Goal: Task Accomplishment & Management: Complete application form

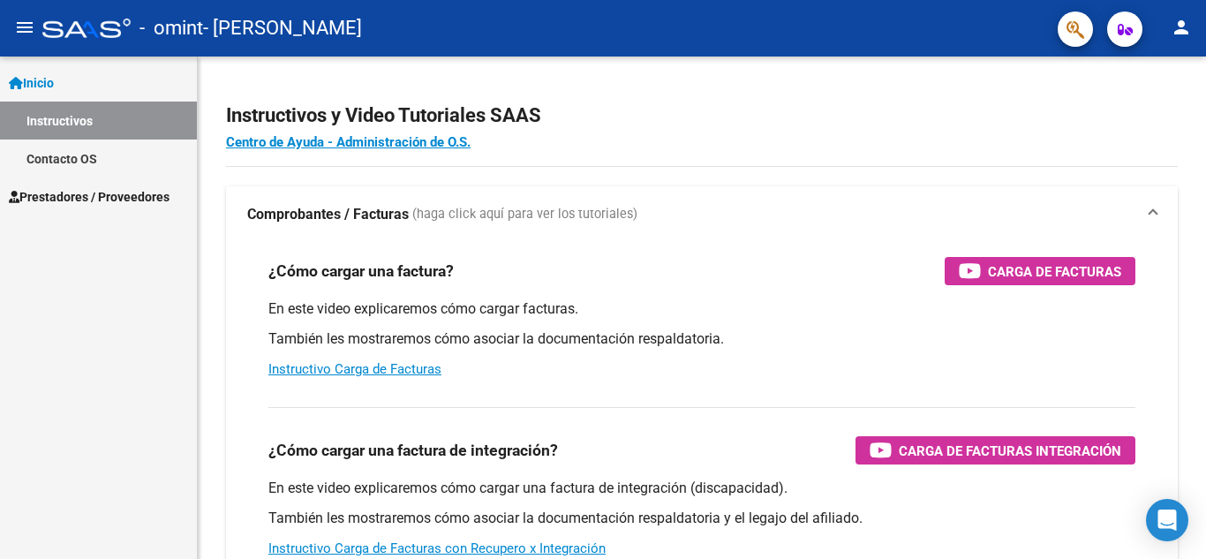
click at [86, 192] on span "Prestadores / Proveedores" at bounding box center [89, 196] width 161 height 19
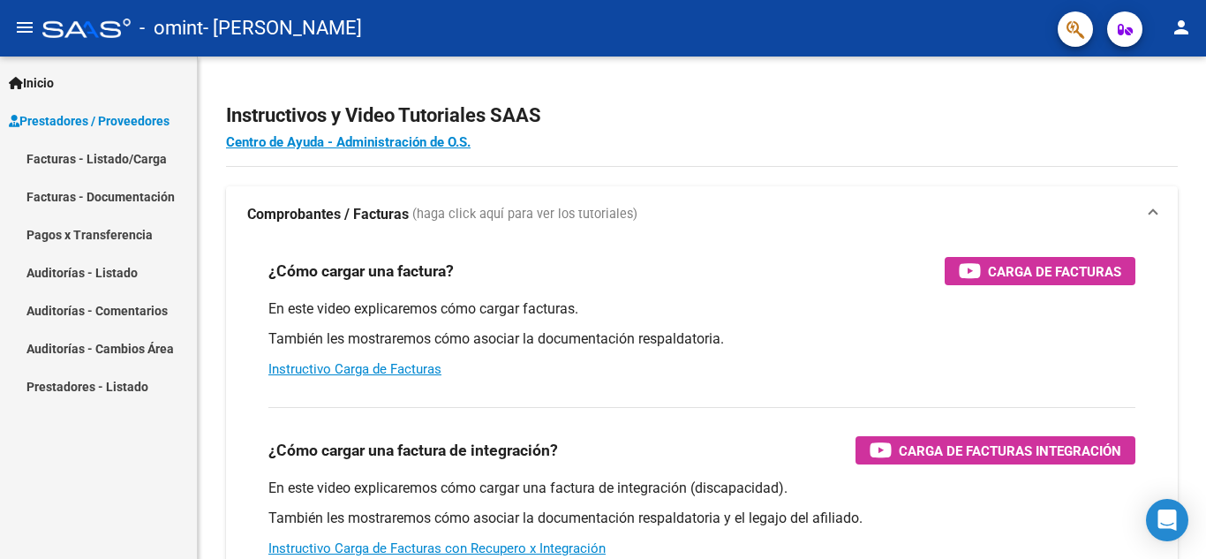
click at [124, 159] on link "Facturas - Listado/Carga" at bounding box center [98, 158] width 197 height 38
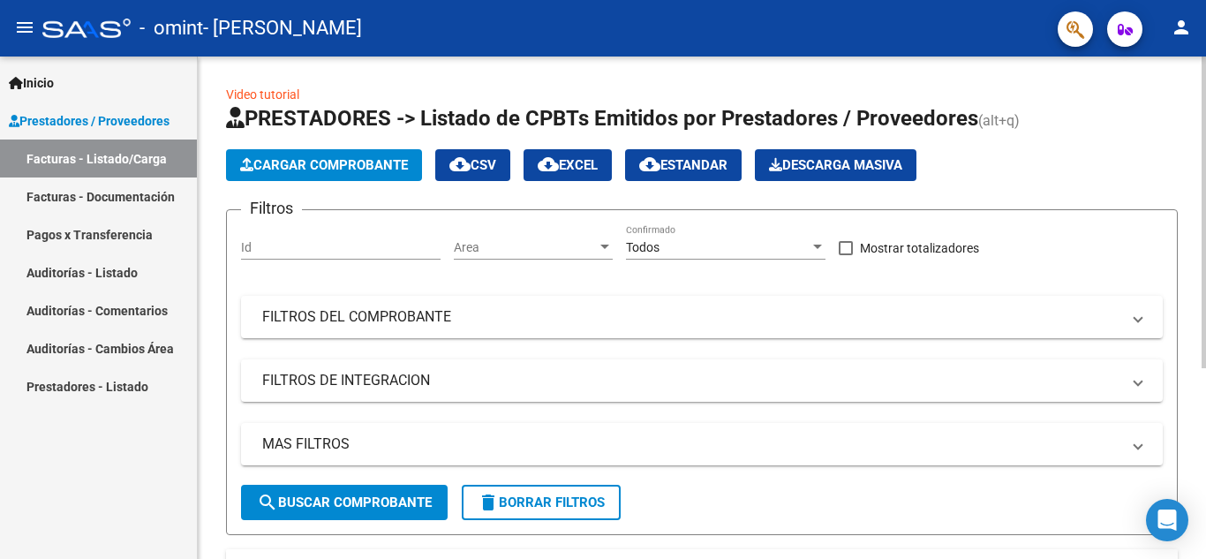
click at [390, 154] on button "Cargar Comprobante" at bounding box center [324, 165] width 196 height 32
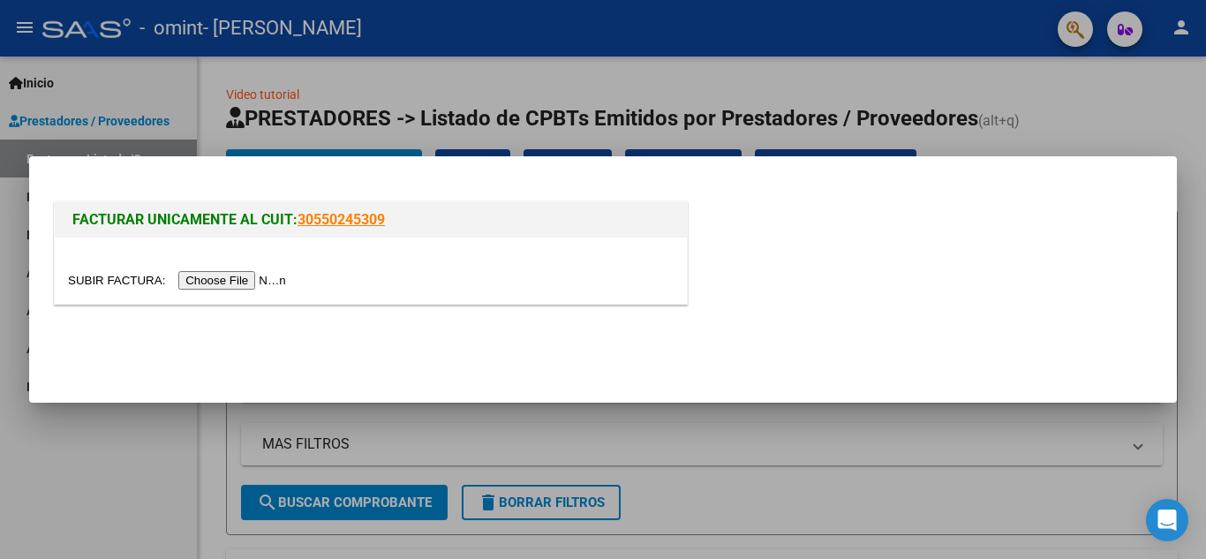
click at [243, 283] on input "file" at bounding box center [179, 280] width 223 height 19
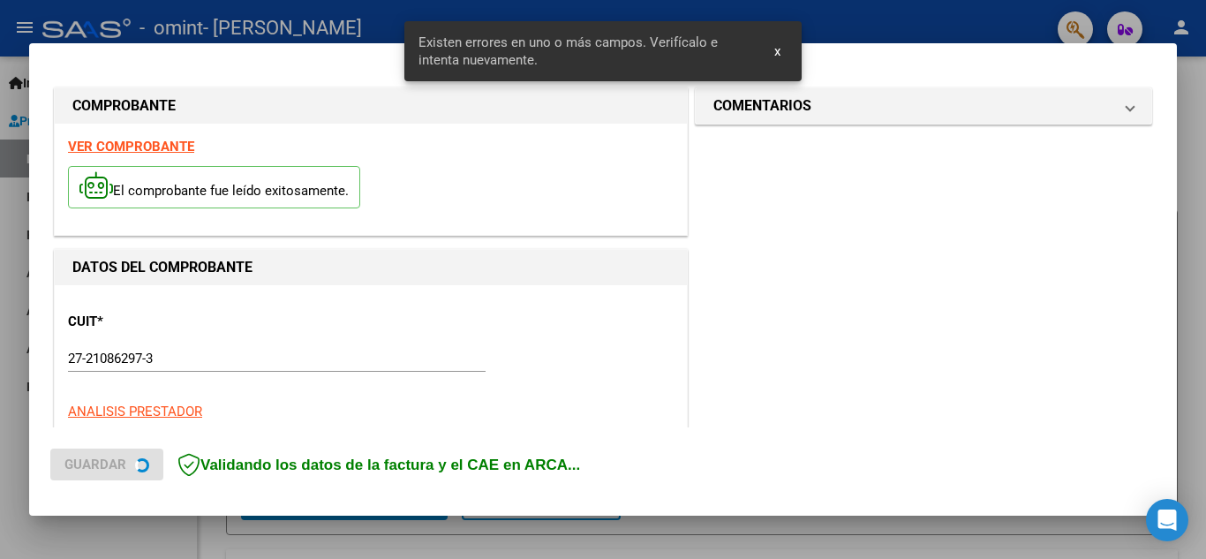
scroll to position [400, 0]
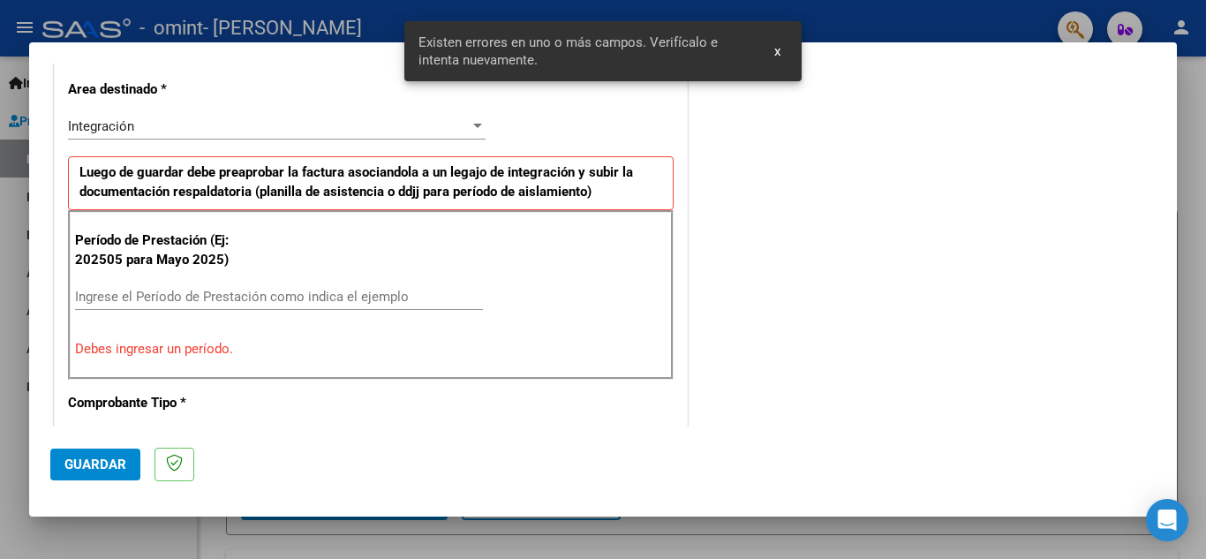
click at [767, 53] on mat-dialog-container "COMPROBANTE VER COMPROBANTE El comprobante fue leído exitosamente. DATOS DEL CO…" at bounding box center [603, 279] width 1148 height 475
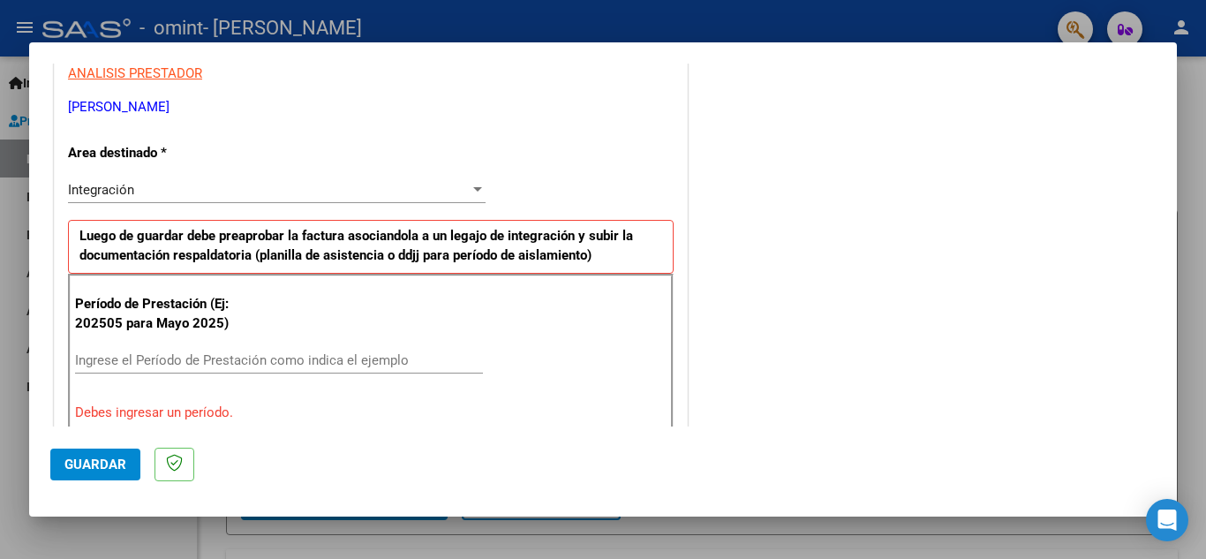
scroll to position [312, 0]
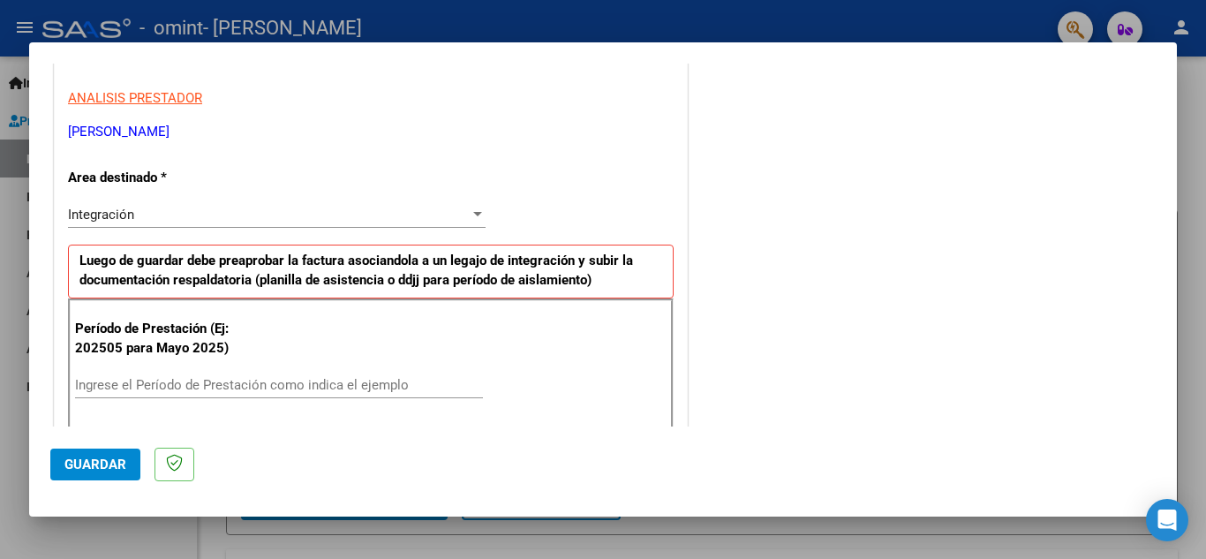
click at [477, 220] on div at bounding box center [478, 214] width 16 height 14
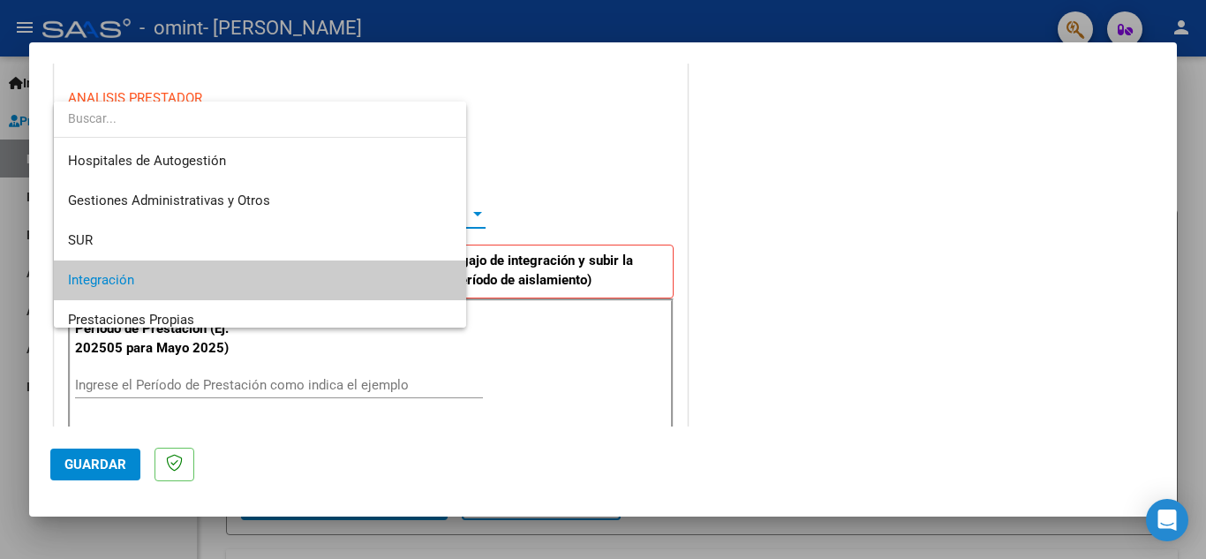
scroll to position [66, 0]
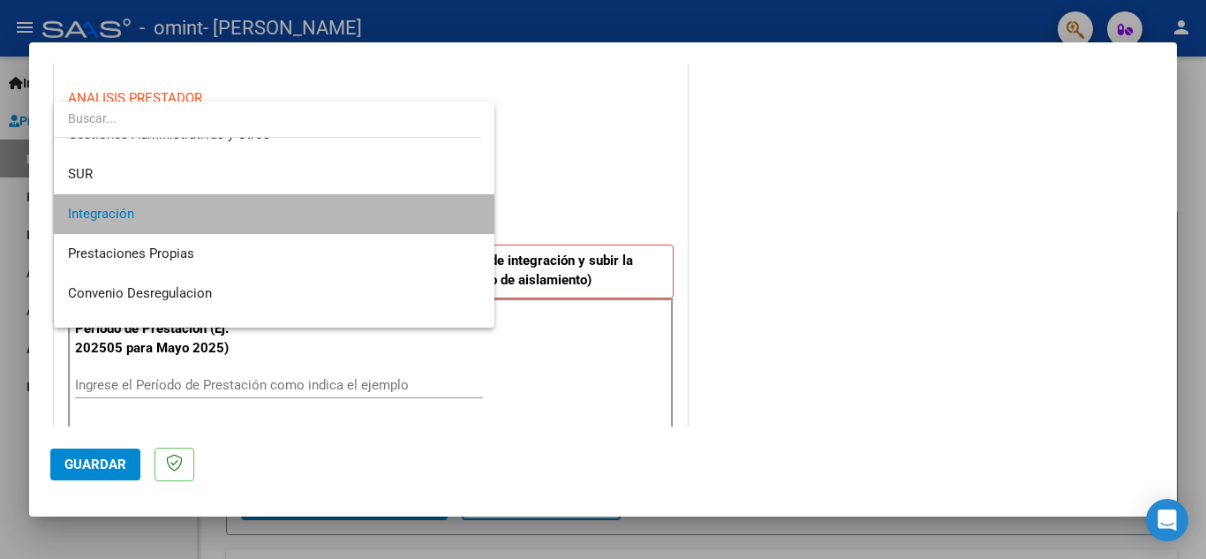
click at [343, 217] on span "Integración" at bounding box center [274, 214] width 412 height 40
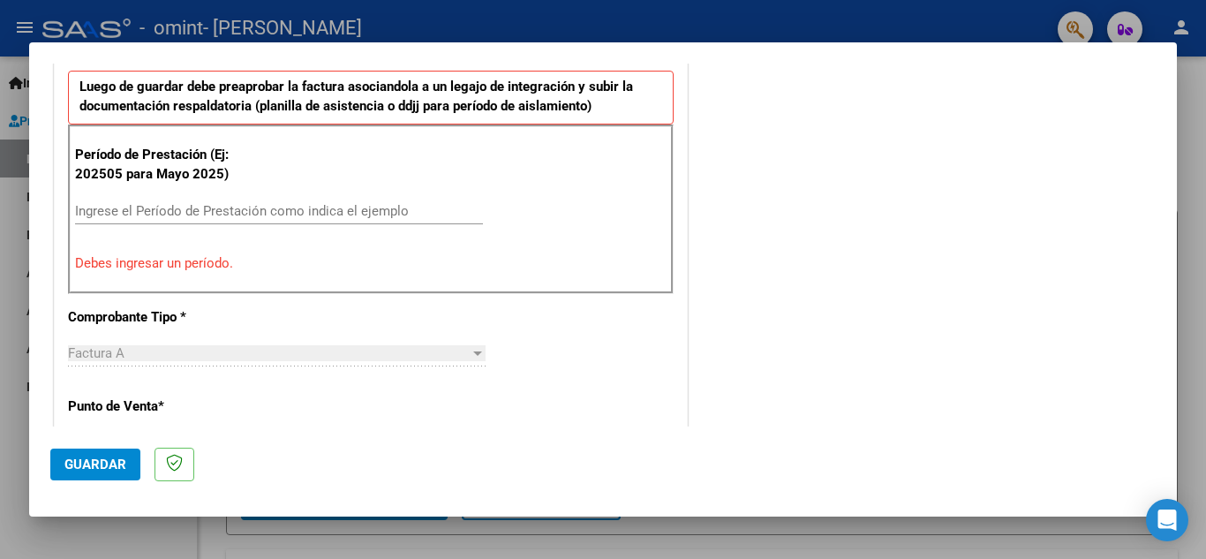
scroll to position [488, 0]
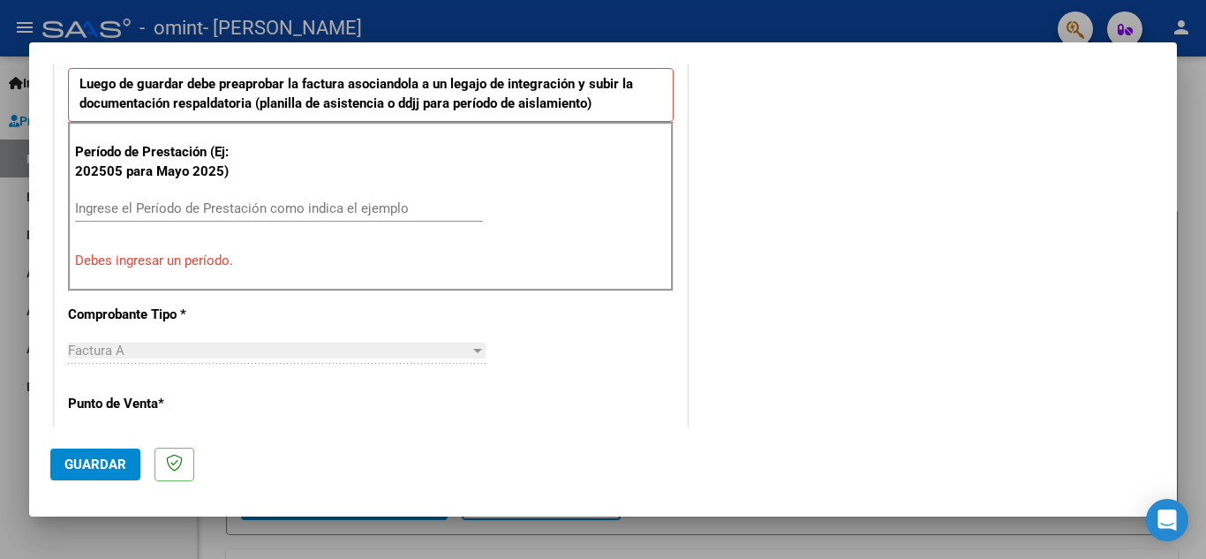
click at [281, 213] on input "Ingrese el Período de Prestación como indica el ejemplo" at bounding box center [279, 208] width 408 height 16
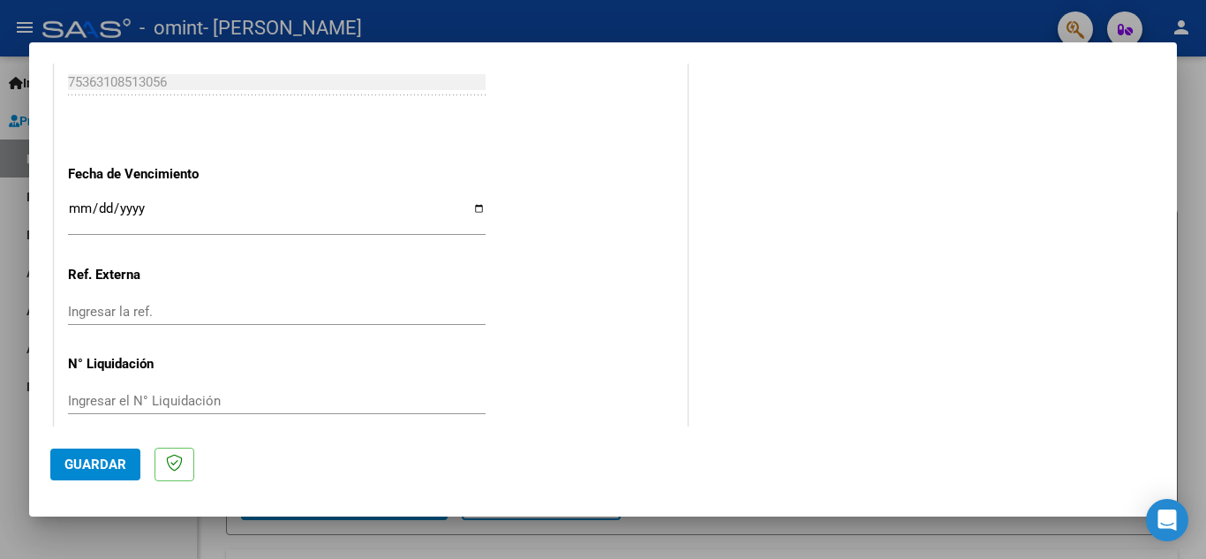
scroll to position [1191, 0]
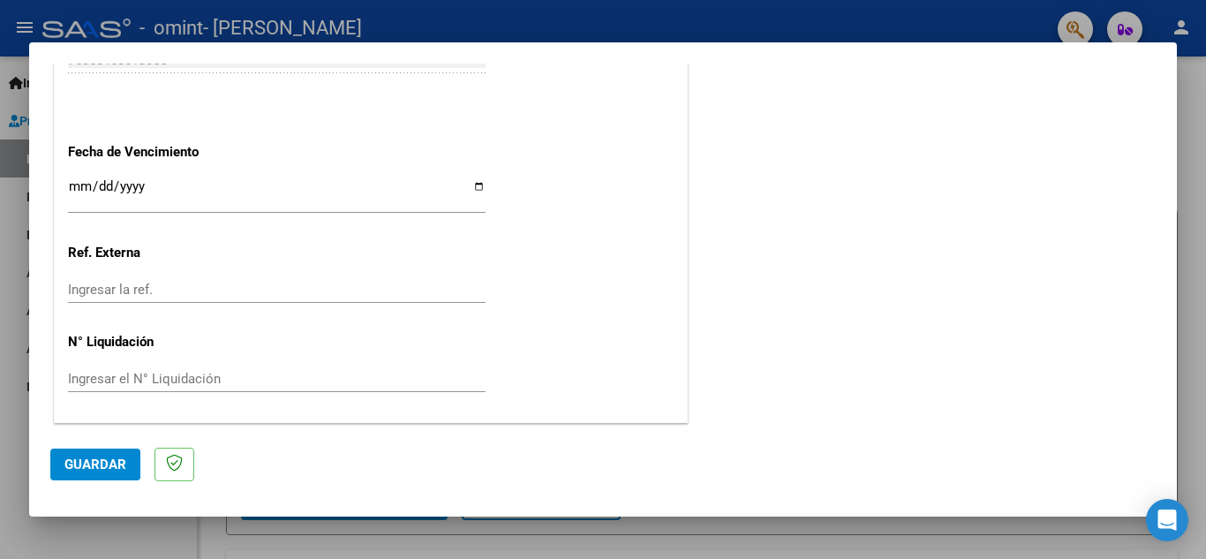
type input "202508"
click at [75, 185] on input "Ingresar la fecha" at bounding box center [277, 193] width 418 height 28
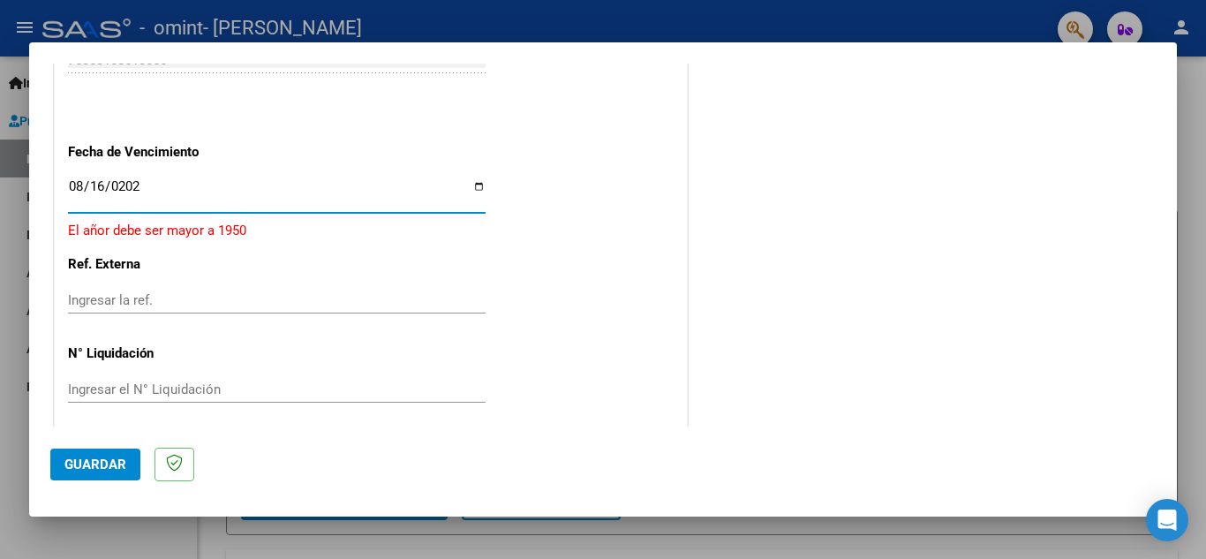
type input "[DATE]"
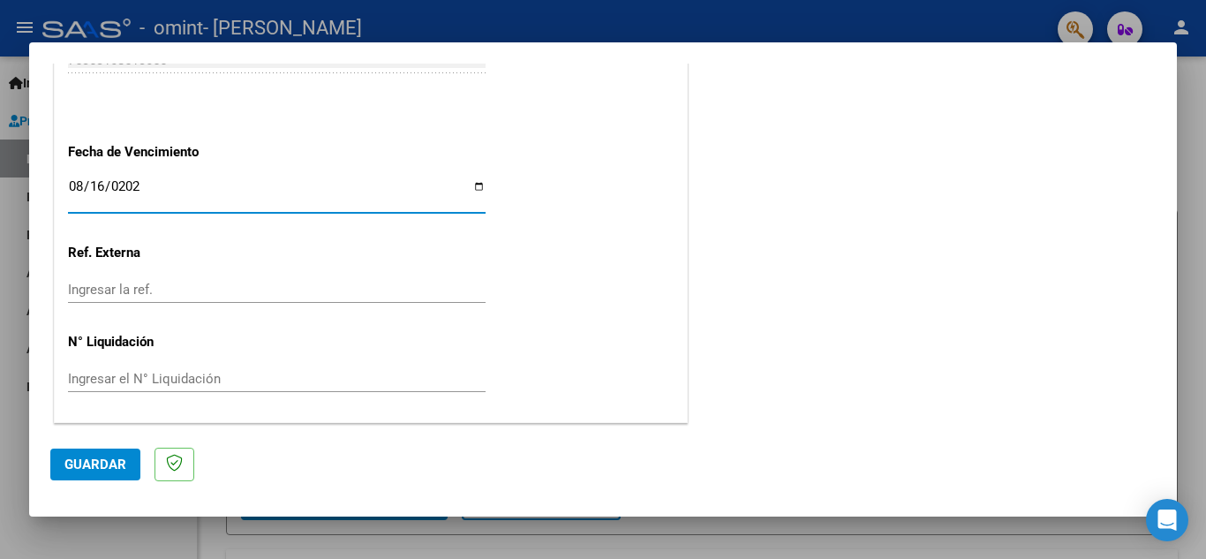
click at [99, 180] on input "[DATE]" at bounding box center [277, 193] width 418 height 28
type input "[DATE]"
click at [220, 380] on input "Ingresar el N° Liquidación" at bounding box center [277, 379] width 418 height 16
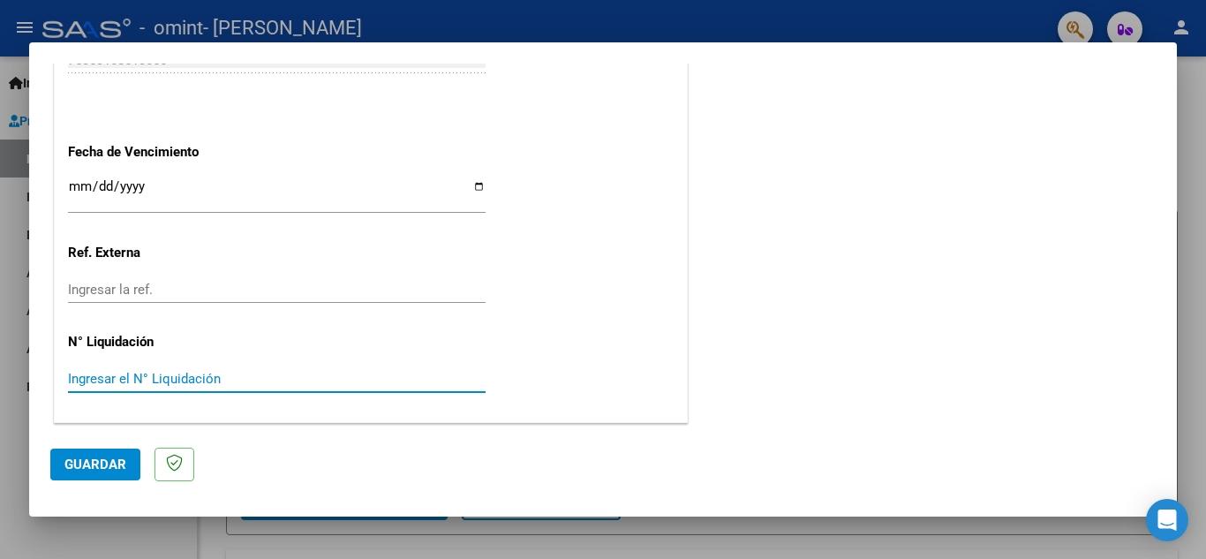
drag, startPoint x: 138, startPoint y: 386, endPoint x: 577, endPoint y: 325, distance: 443.8
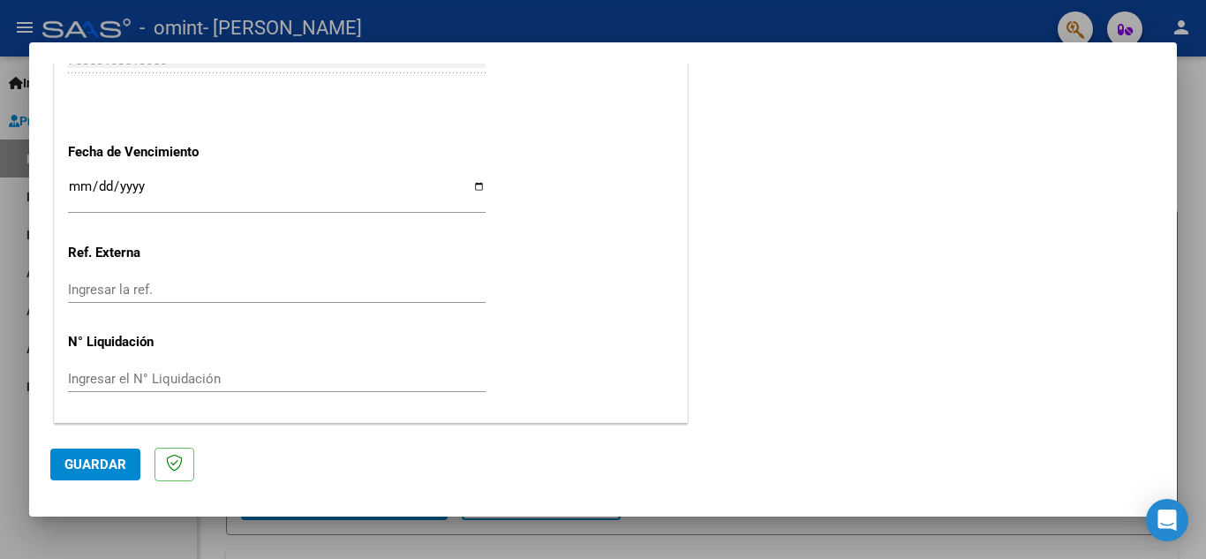
click at [97, 466] on span "Guardar" at bounding box center [95, 464] width 62 height 16
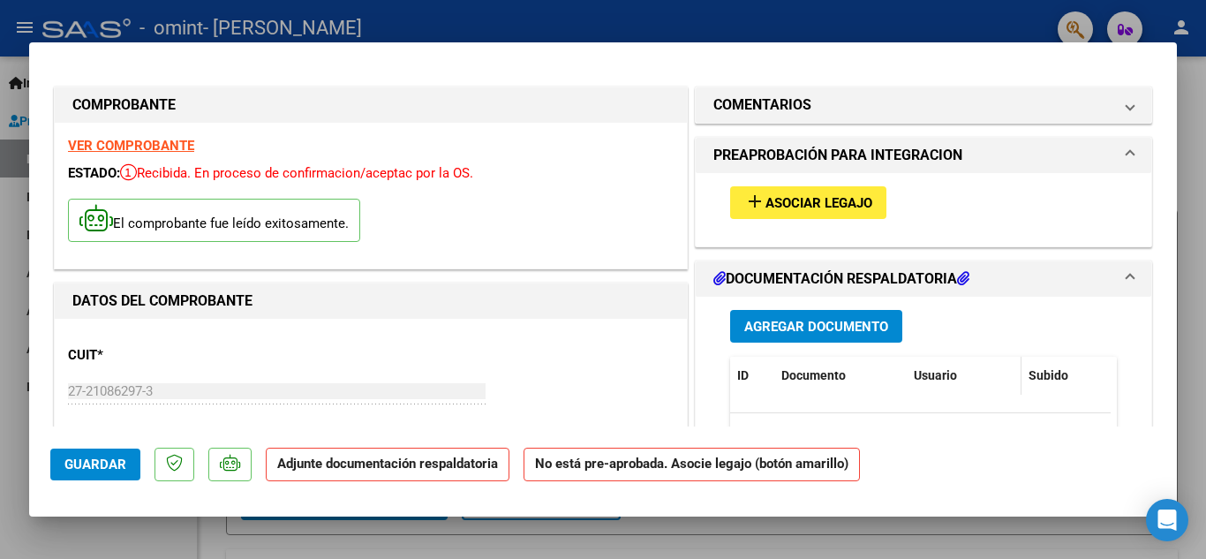
scroll to position [88, 0]
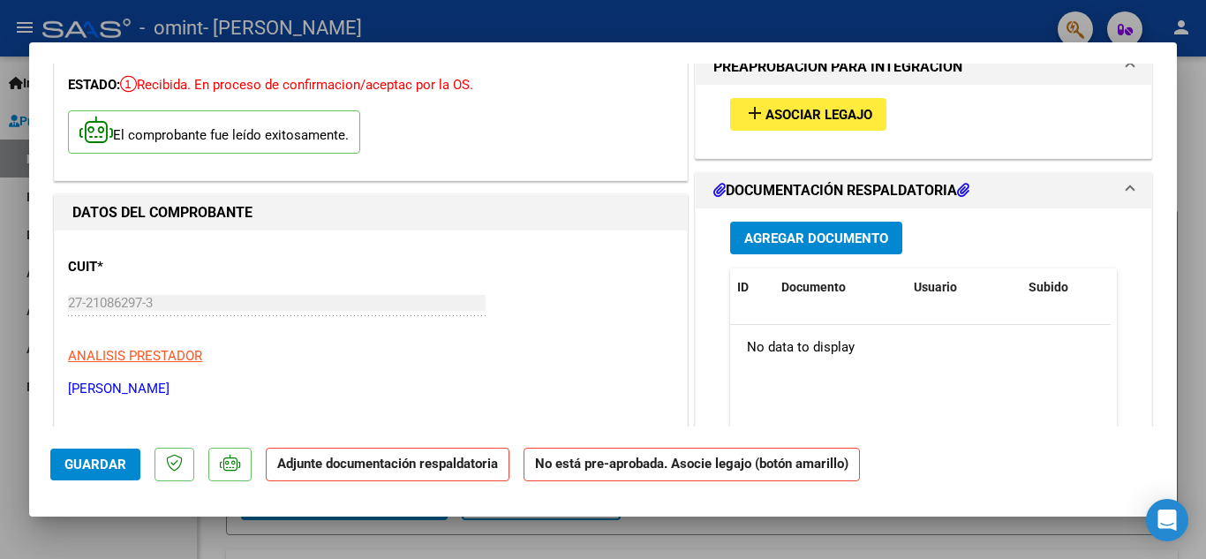
click at [802, 241] on span "Agregar Documento" at bounding box center [816, 238] width 144 height 16
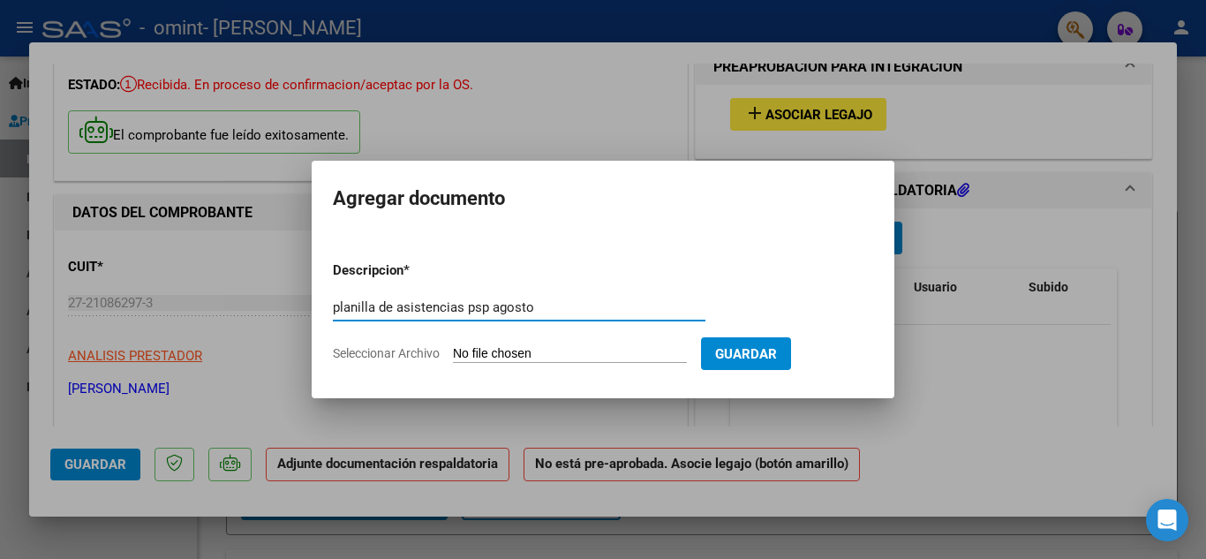
type input "planilla de asistencias psp agosto"
click at [497, 366] on form "Descripcion * planilla de asistencias psp agosto Escriba aquí una descripcion S…" at bounding box center [603, 311] width 540 height 129
click at [512, 355] on input "Seleccionar Archivo" at bounding box center [570, 354] width 234 height 17
type input "C:\fakepath\ASISTENCIAS PSP [DATE] [PERSON_NAME][GEOGRAPHIC_DATA]pdf"
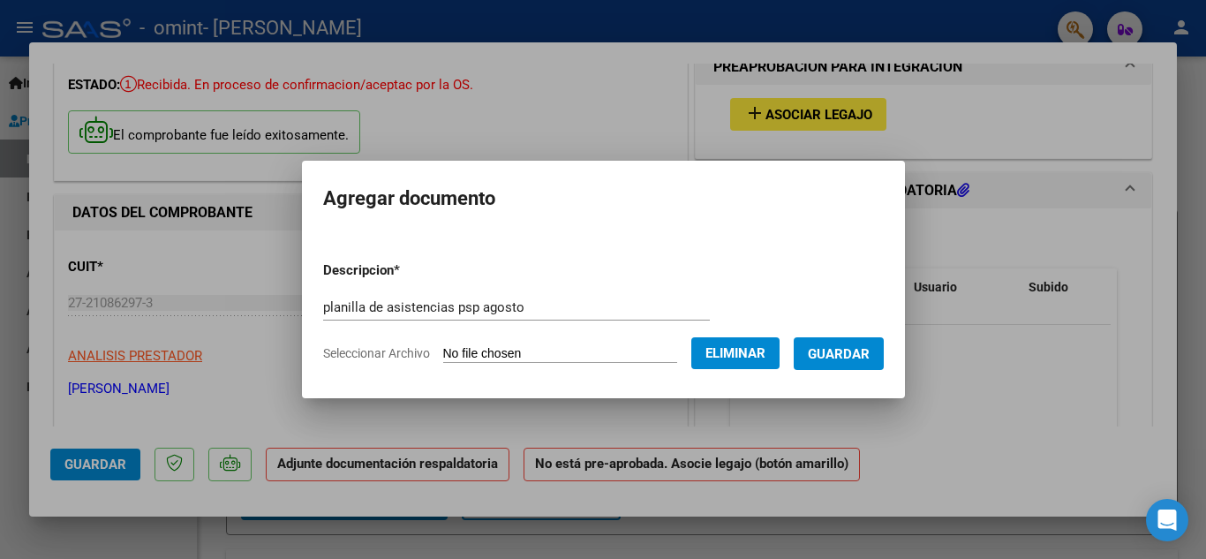
click at [870, 356] on span "Guardar" at bounding box center [839, 354] width 62 height 16
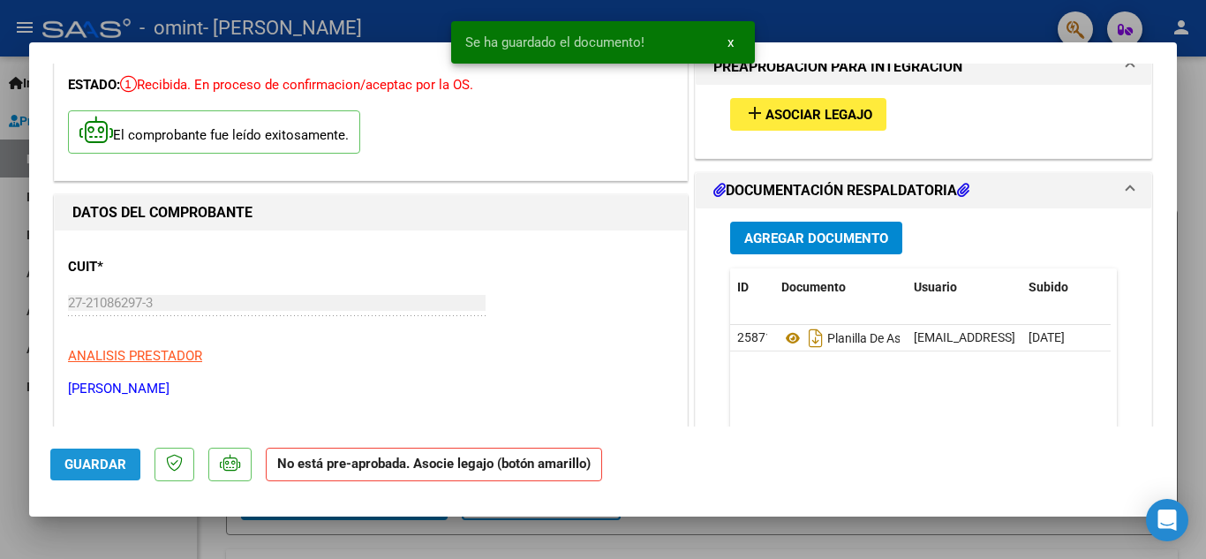
click at [87, 467] on span "Guardar" at bounding box center [95, 464] width 62 height 16
click at [796, 113] on span "Asociar Legajo" at bounding box center [818, 115] width 107 height 16
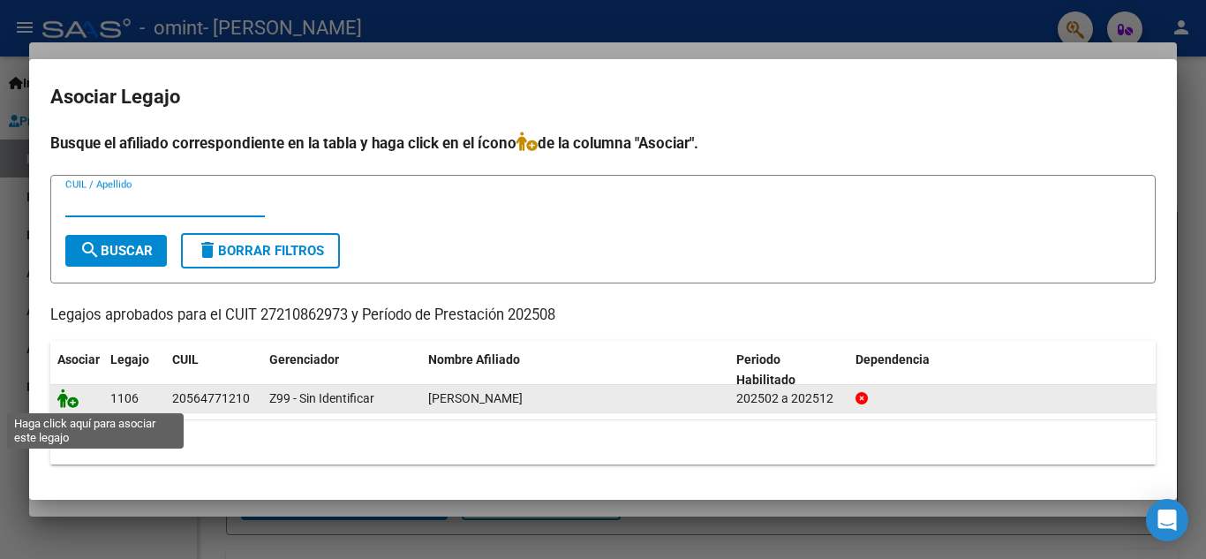
click at [70, 396] on icon at bounding box center [67, 397] width 21 height 19
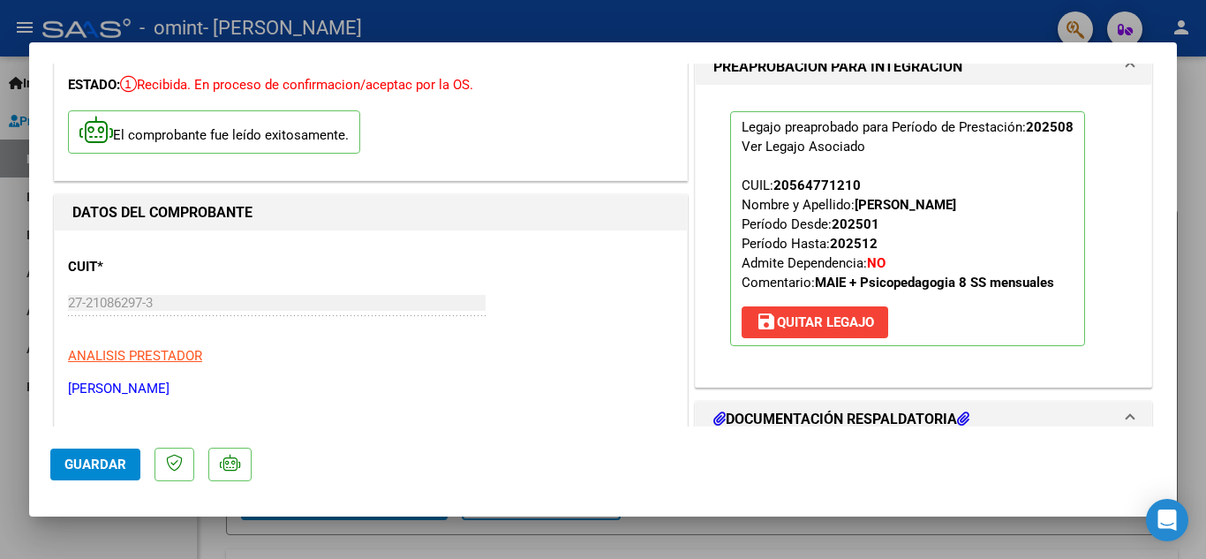
click at [102, 460] on span "Guardar" at bounding box center [95, 464] width 62 height 16
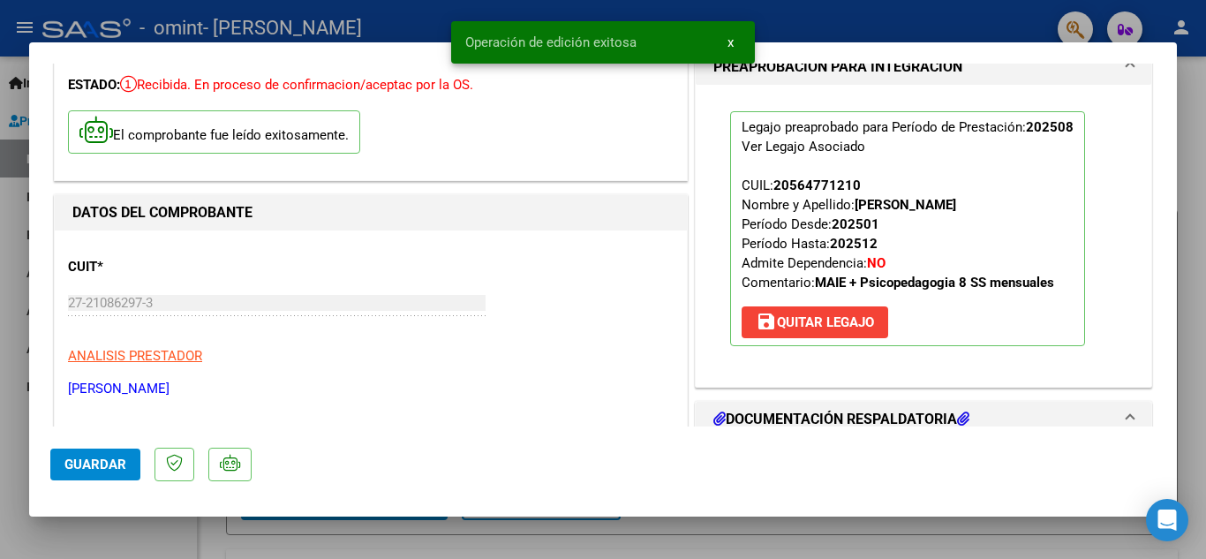
click at [1182, 244] on div at bounding box center [603, 279] width 1206 height 559
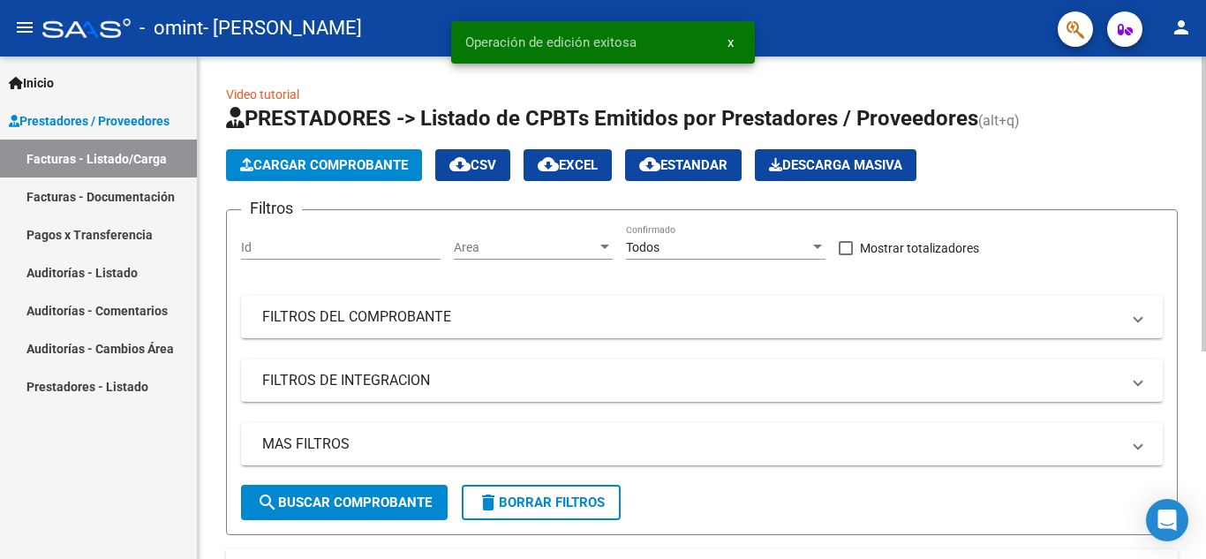
click at [317, 160] on span "Cargar Comprobante" at bounding box center [324, 165] width 168 height 16
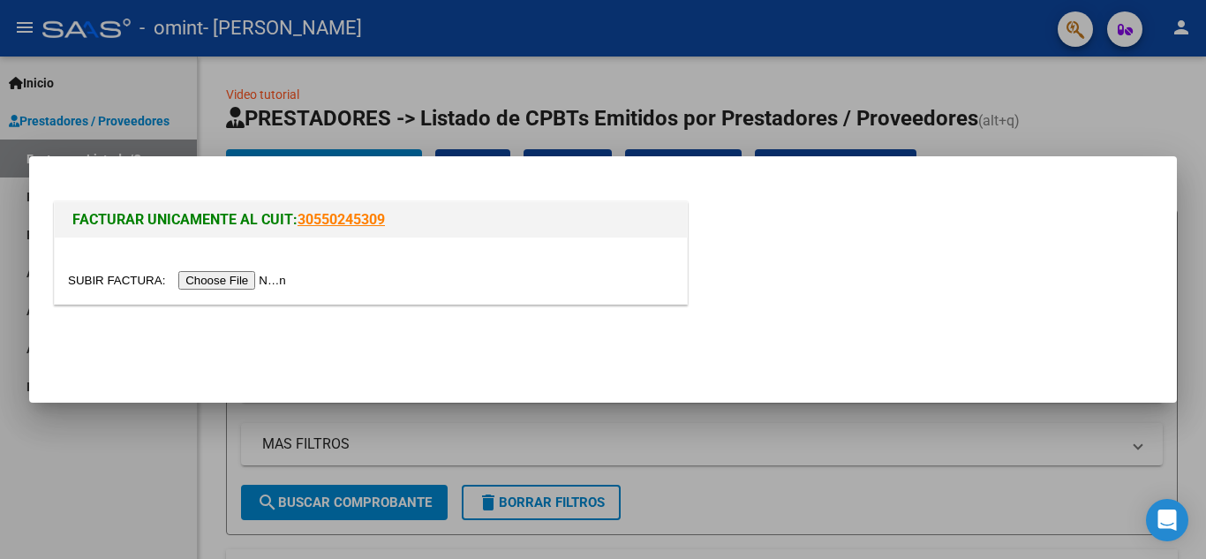
click at [275, 279] on input "file" at bounding box center [179, 280] width 223 height 19
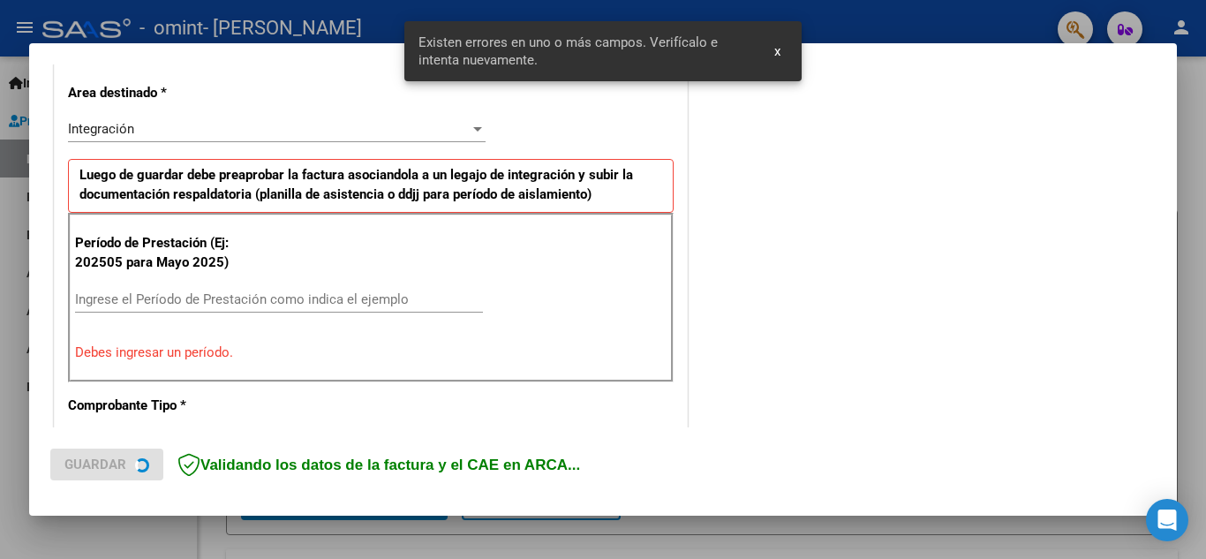
scroll to position [400, 0]
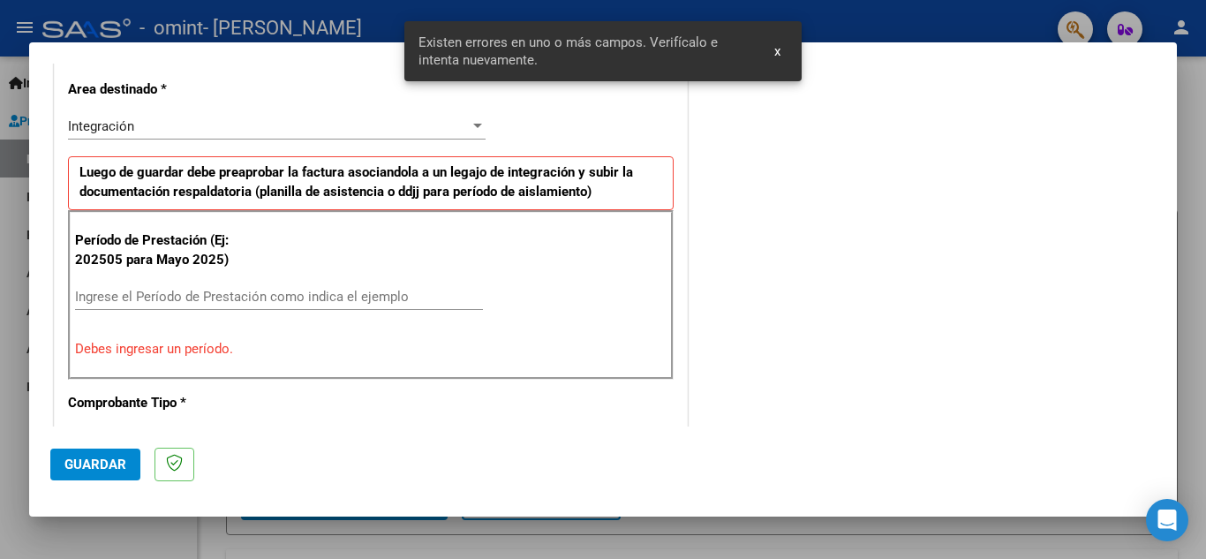
click at [226, 298] on input "Ingrese el Período de Prestación como indica el ejemplo" at bounding box center [279, 297] width 408 height 16
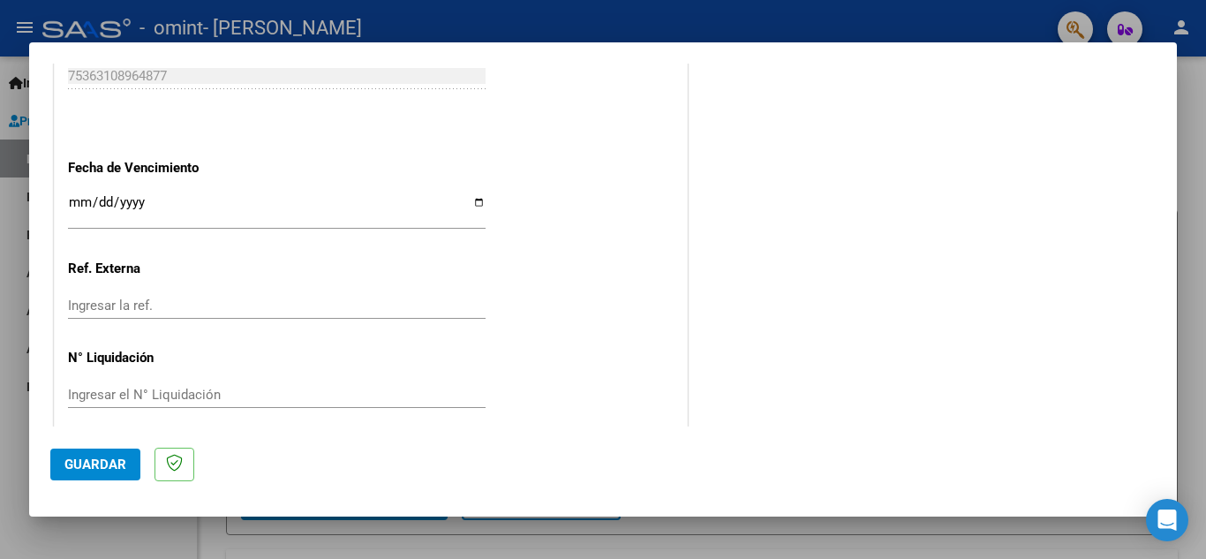
scroll to position [1191, 0]
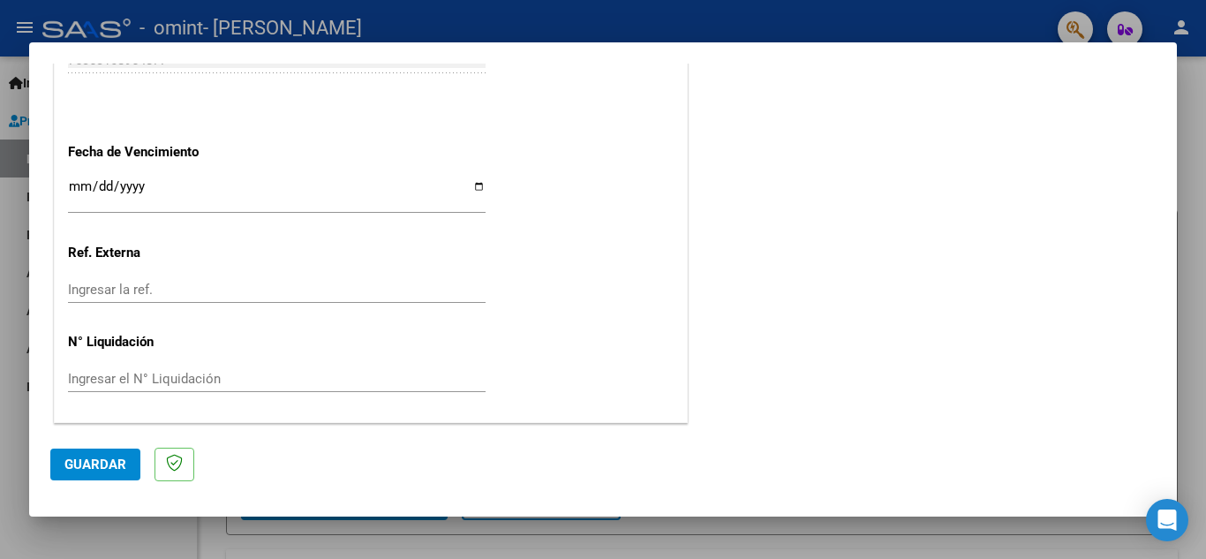
type input "202508"
click at [75, 204] on input "Ingresar la fecha" at bounding box center [277, 193] width 418 height 28
click at [77, 182] on input "Ingresar la fecha" at bounding box center [277, 193] width 418 height 28
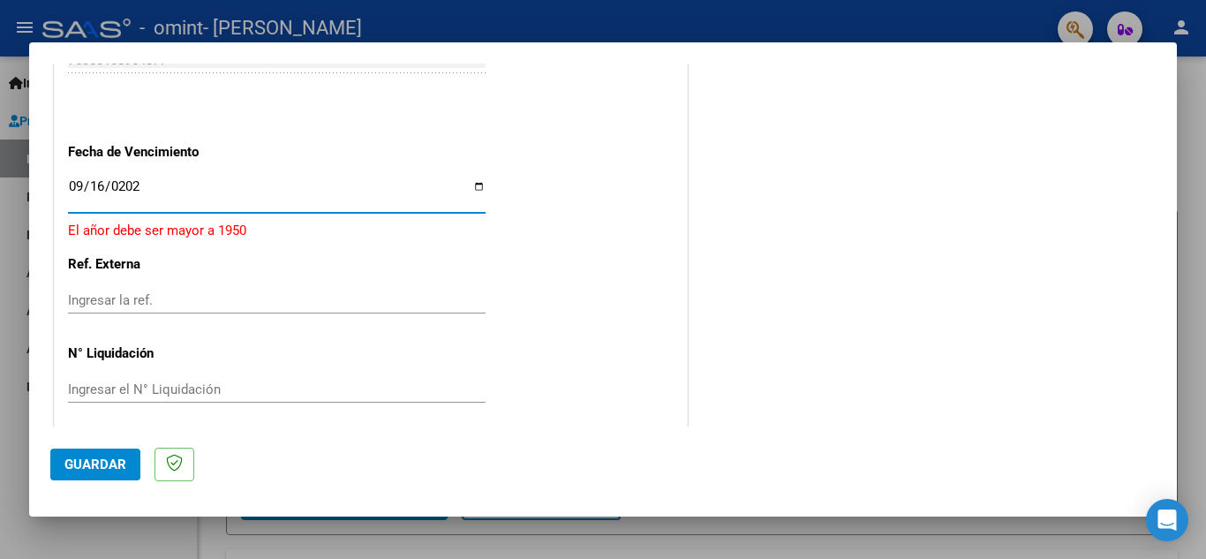
type input "[DATE]"
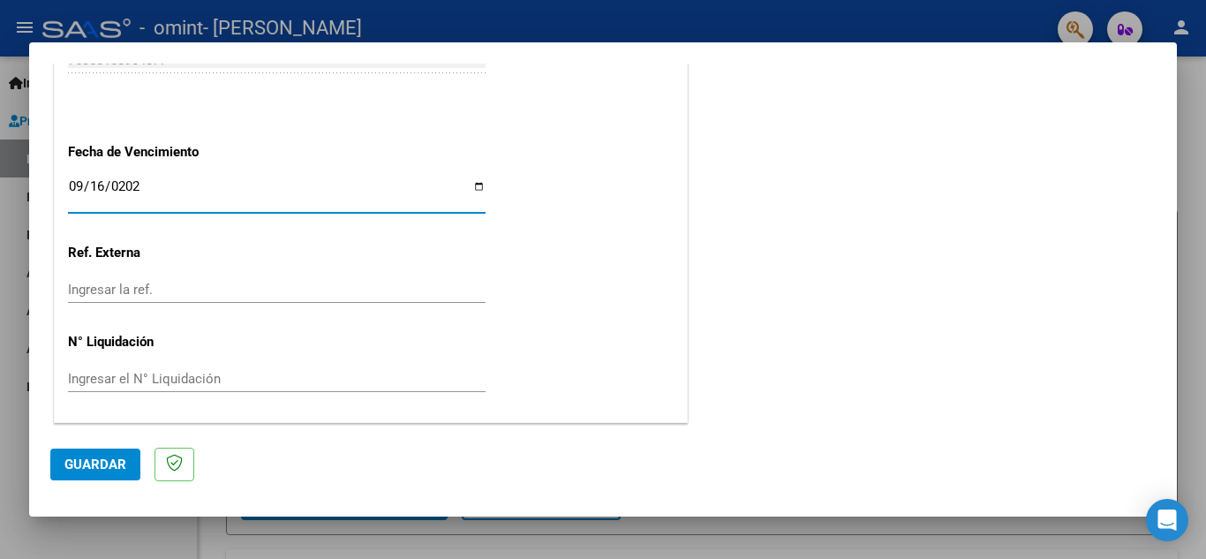
click at [94, 472] on span "Guardar" at bounding box center [95, 464] width 62 height 16
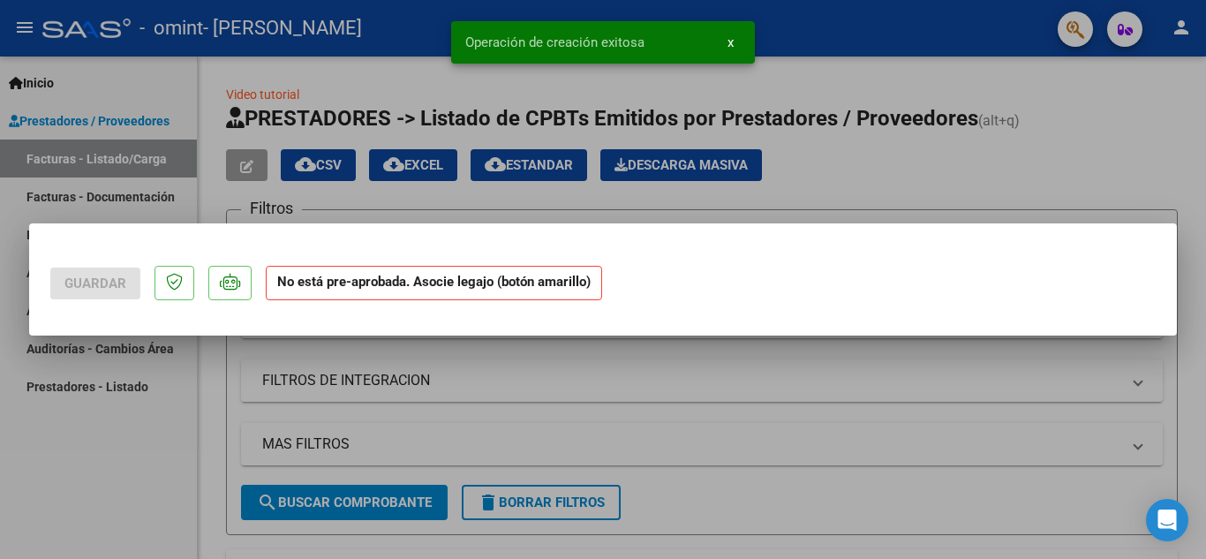
scroll to position [0, 0]
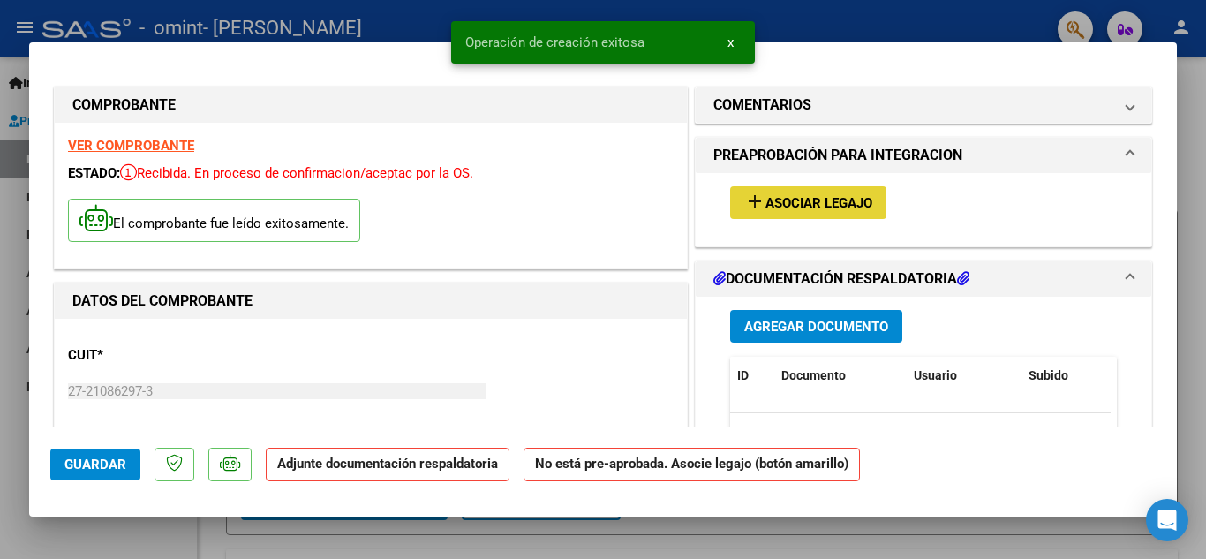
click at [832, 206] on span "Asociar Legajo" at bounding box center [818, 203] width 107 height 16
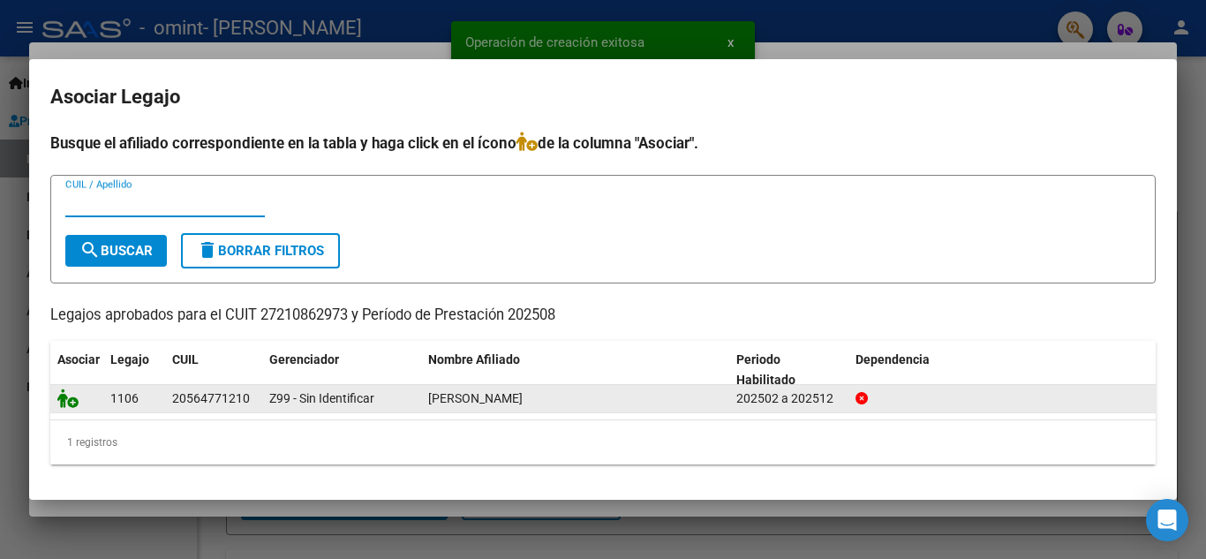
click at [59, 404] on icon at bounding box center [67, 397] width 21 height 19
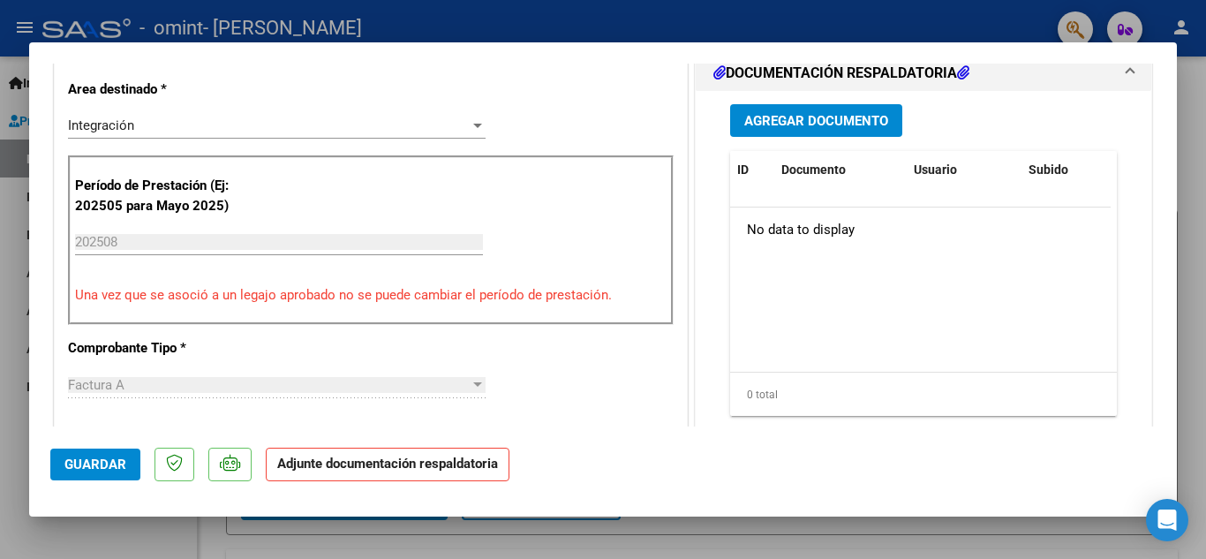
scroll to position [441, 0]
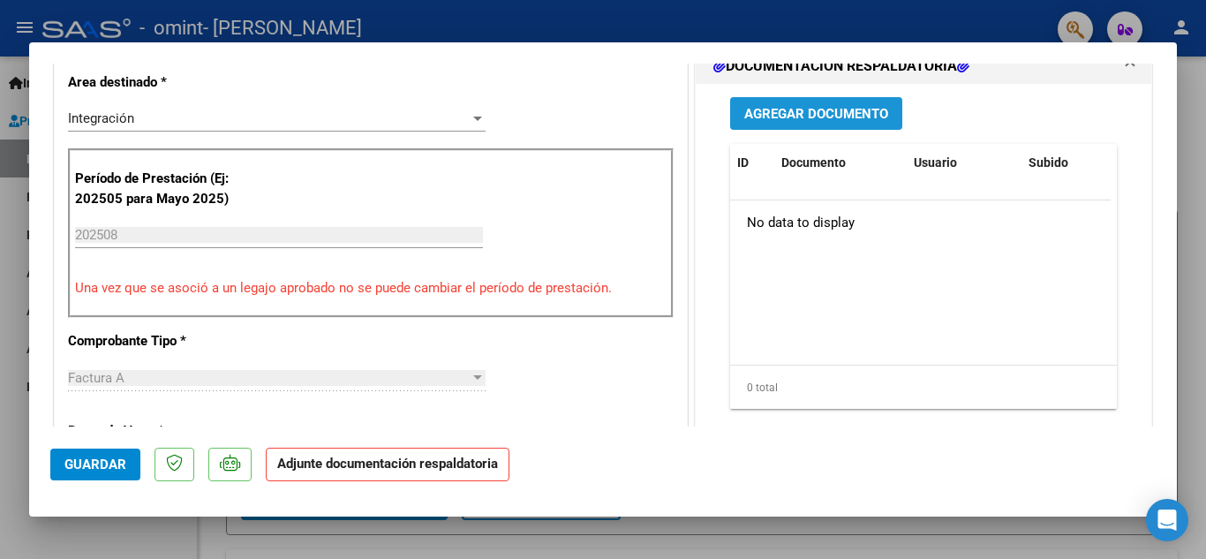
click at [757, 112] on span "Agregar Documento" at bounding box center [816, 114] width 144 height 16
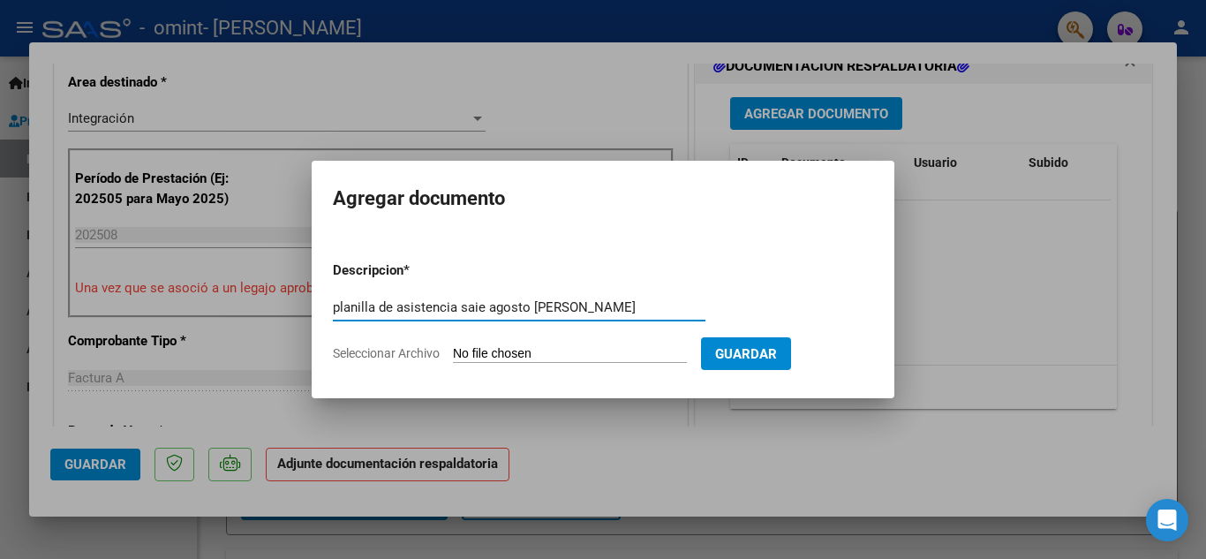
type input "planilla de asistencia saie agosto [PERSON_NAME]"
click at [486, 355] on input "Seleccionar Archivo" at bounding box center [570, 354] width 234 height 17
type input "C:\fakepath\ASISTENCIAS SAIE [DATE] [PERSON_NAME][GEOGRAPHIC_DATA]pdf"
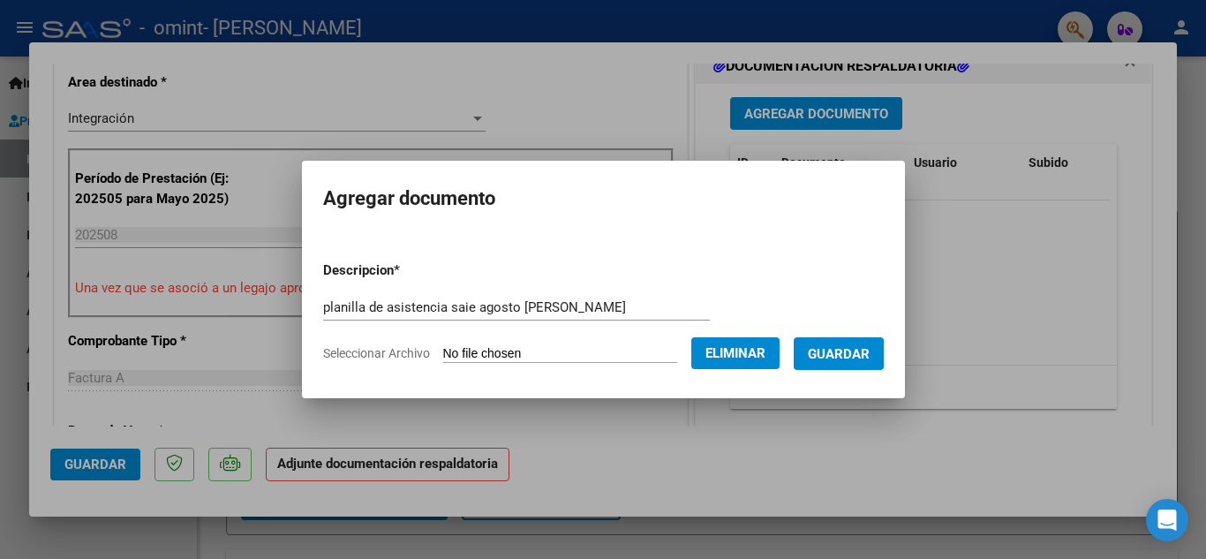
click at [857, 360] on span "Guardar" at bounding box center [839, 354] width 62 height 16
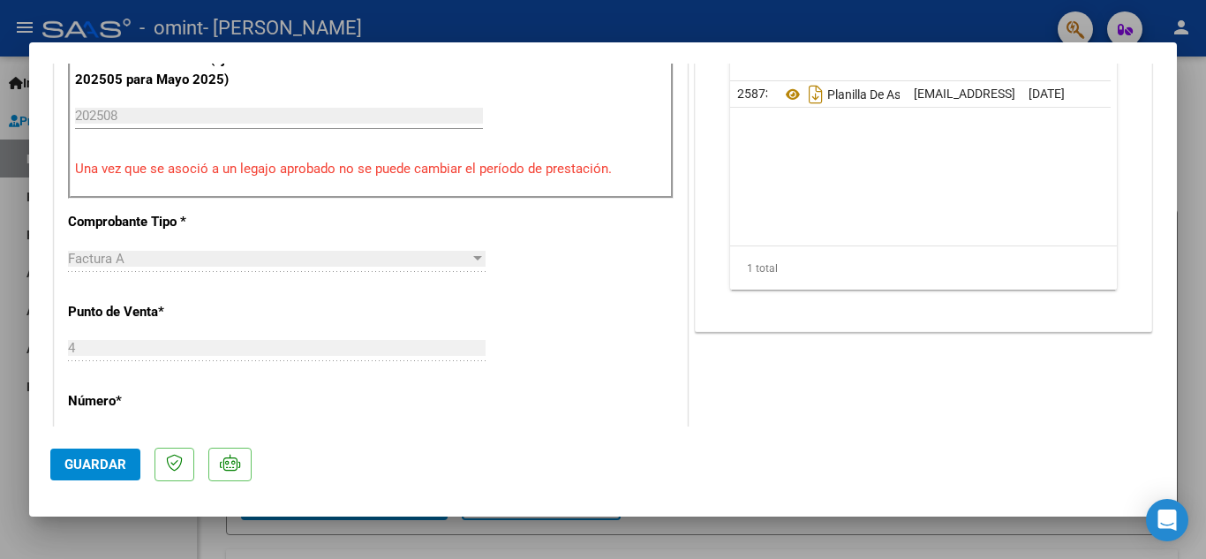
scroll to position [883, 0]
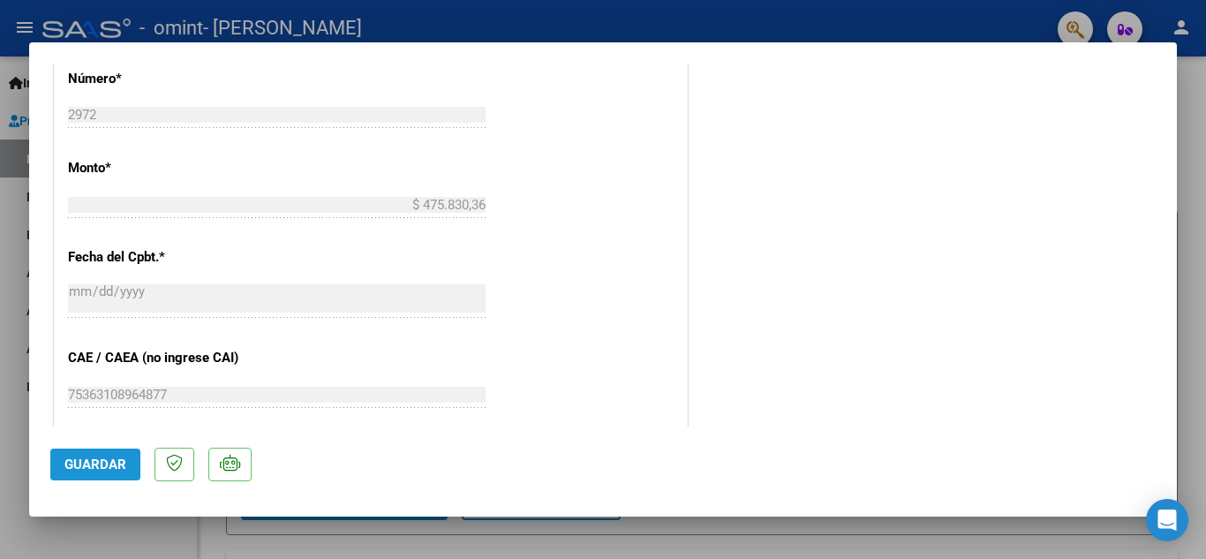
click at [67, 465] on span "Guardar" at bounding box center [95, 464] width 62 height 16
click at [102, 459] on span "Guardar" at bounding box center [95, 464] width 62 height 16
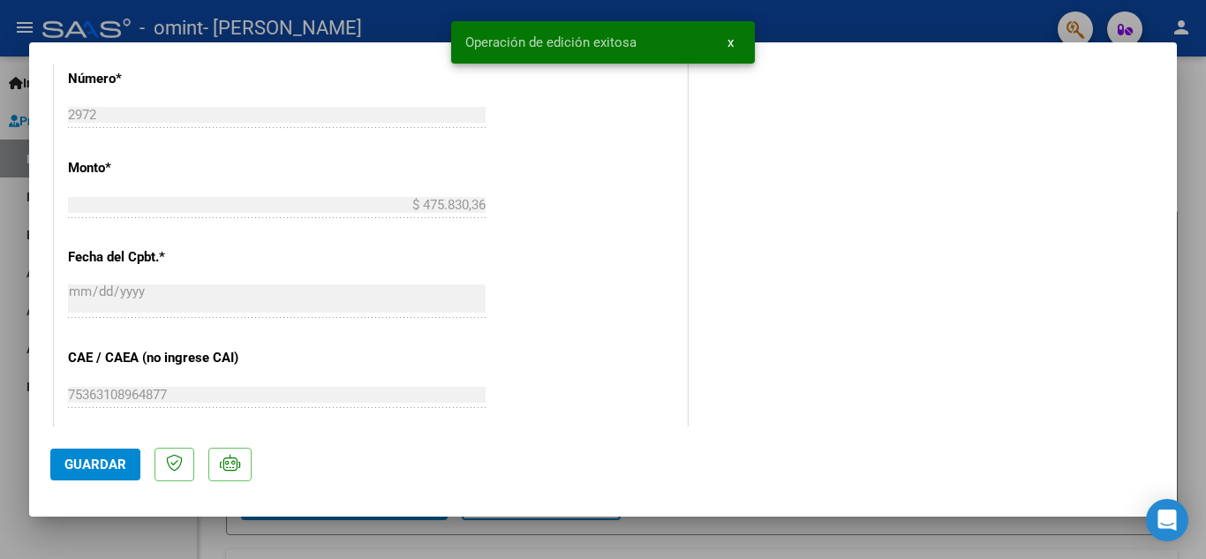
click at [1188, 159] on div at bounding box center [603, 279] width 1206 height 559
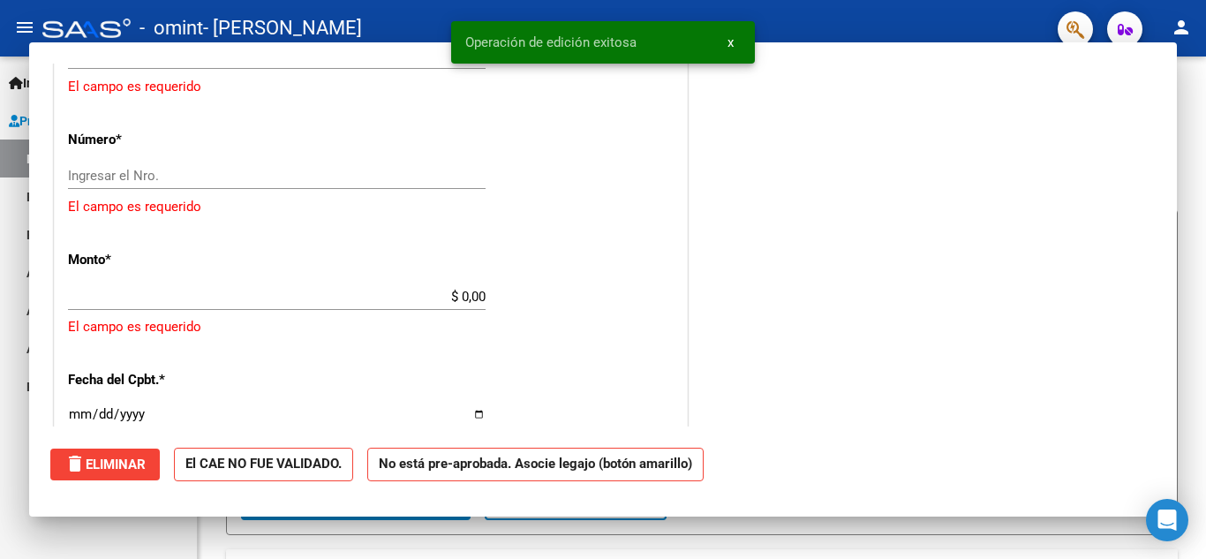
scroll to position [0, 0]
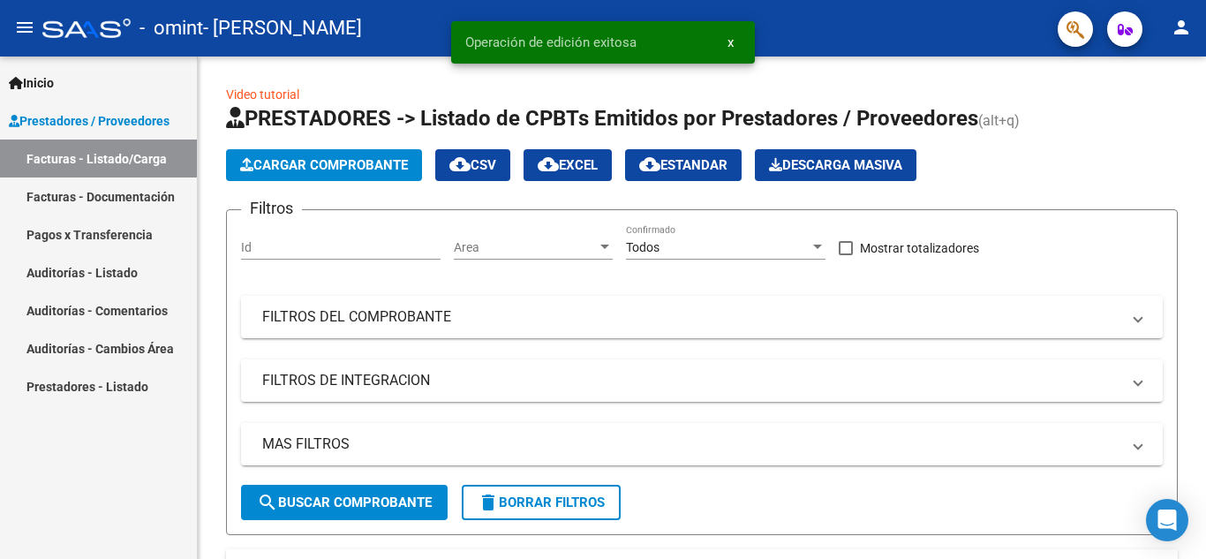
click at [124, 197] on link "Facturas - Documentación" at bounding box center [98, 196] width 197 height 38
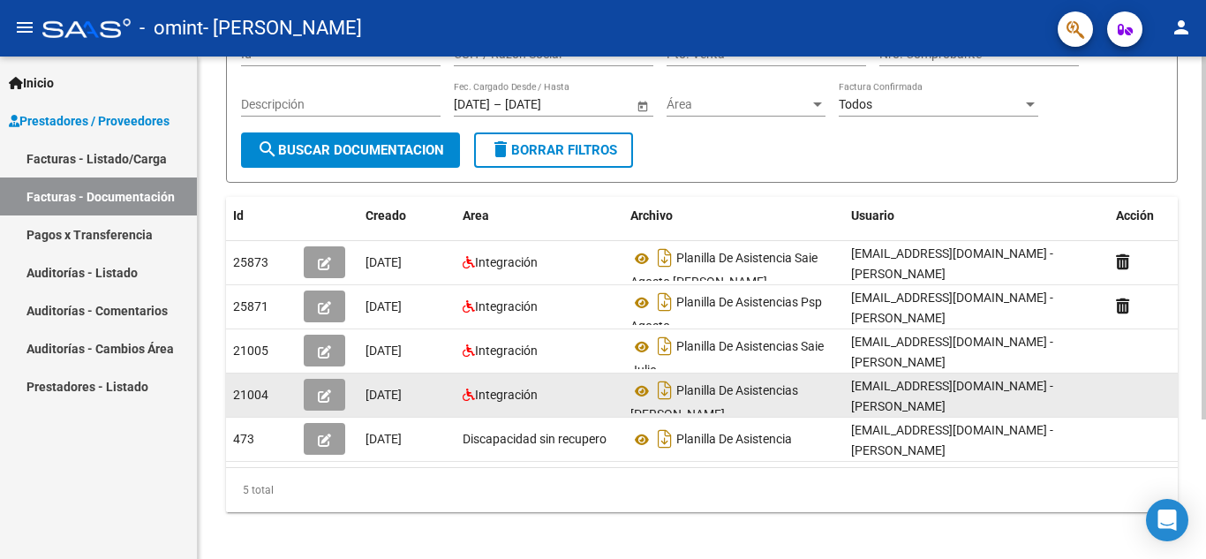
scroll to position [177, 0]
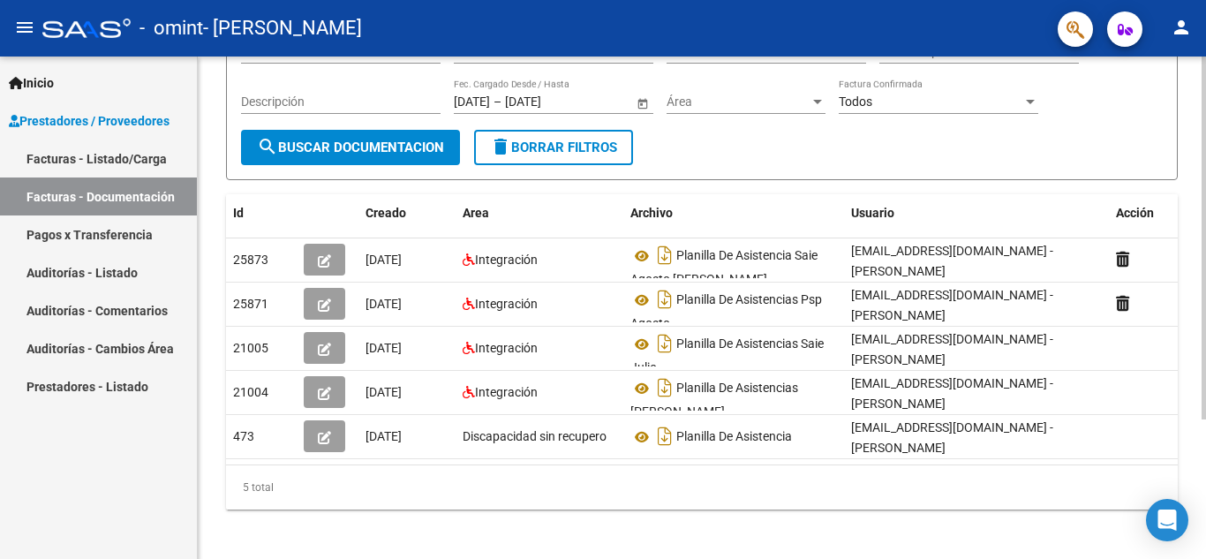
drag, startPoint x: 520, startPoint y: 475, endPoint x: 534, endPoint y: 474, distance: 14.2
click at [524, 474] on div "5 total" at bounding box center [702, 487] width 952 height 44
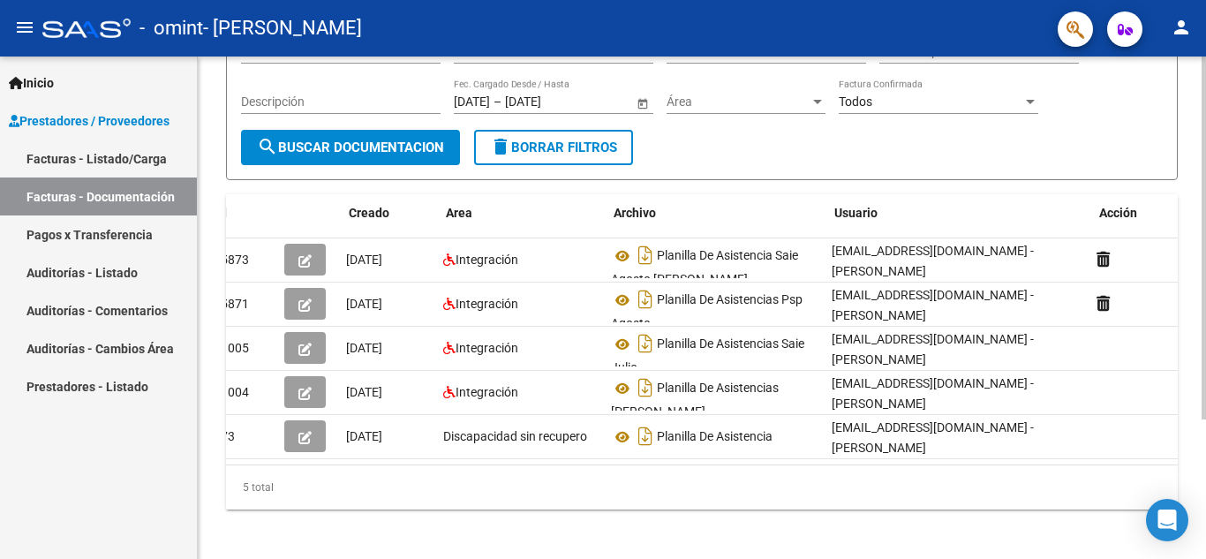
scroll to position [0, 0]
